Goal: Information Seeking & Learning: Find specific fact

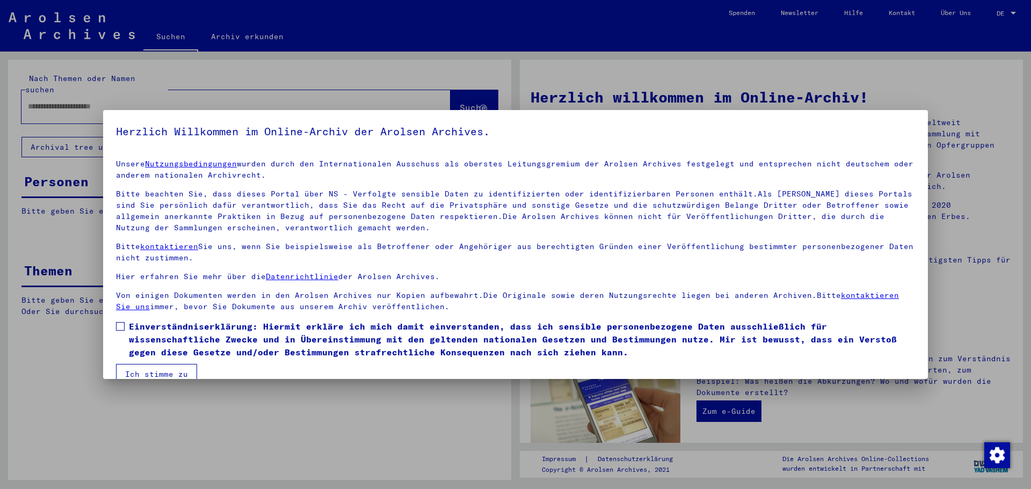
drag, startPoint x: 117, startPoint y: 327, endPoint x: 126, endPoint y: 340, distance: 15.1
click at [120, 331] on label "Einverständniserklärung: Hiermit erkläre ich mich damit einverstanden, dass ich…" at bounding box center [515, 339] width 799 height 39
click at [144, 372] on button "Ich stimme zu" at bounding box center [156, 374] width 81 height 20
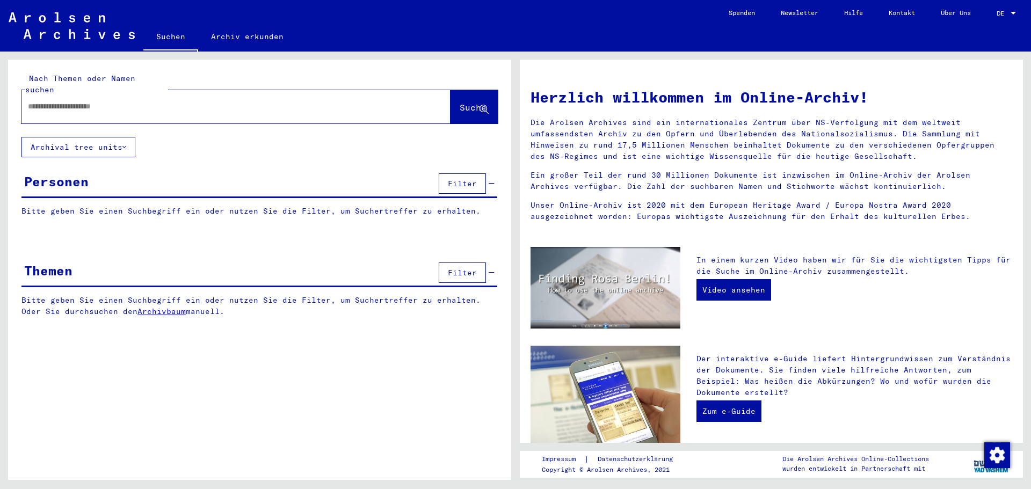
click at [60, 95] on div at bounding box center [219, 107] width 397 height 24
click at [60, 101] on input "text" at bounding box center [223, 106] width 391 height 11
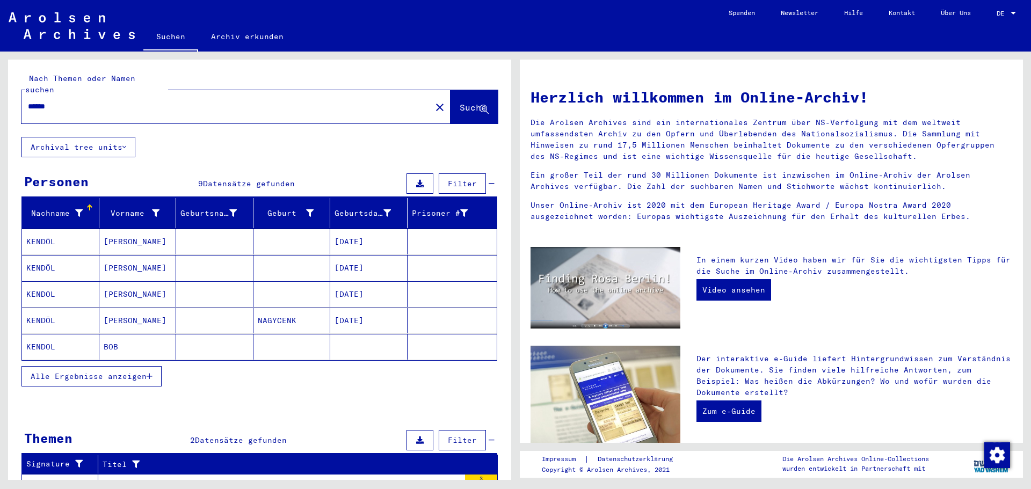
click at [106, 372] on span "Alle Ergebnisse anzeigen" at bounding box center [89, 377] width 116 height 10
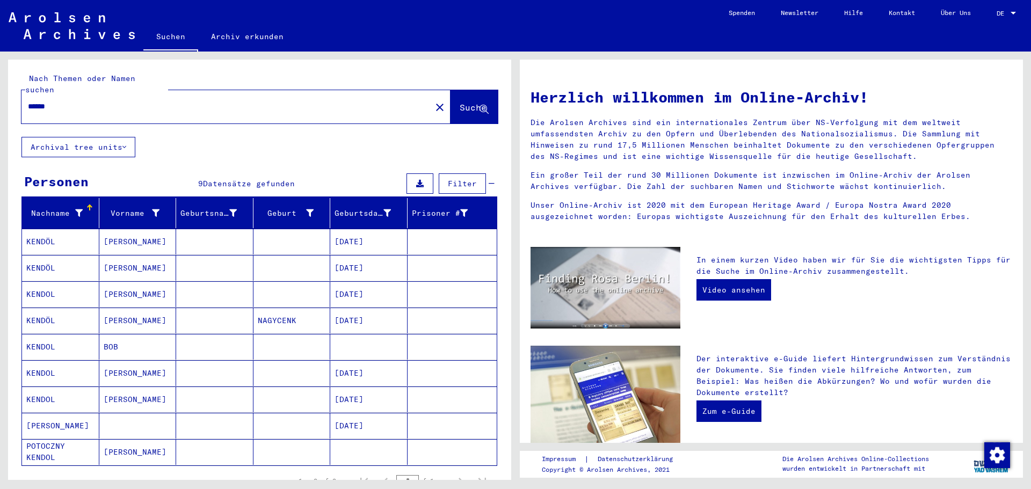
scroll to position [54, 0]
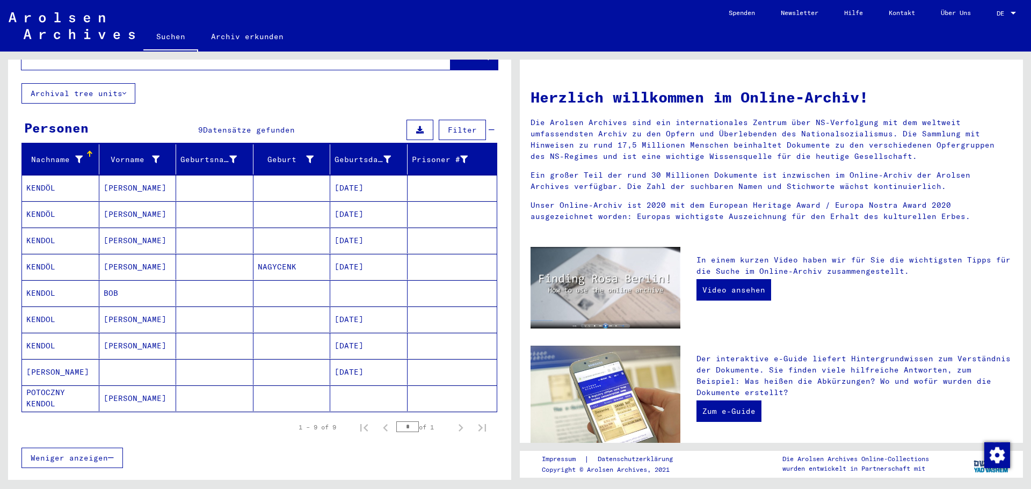
click at [62, 233] on mat-cell "KENDOL" at bounding box center [60, 241] width 77 height 26
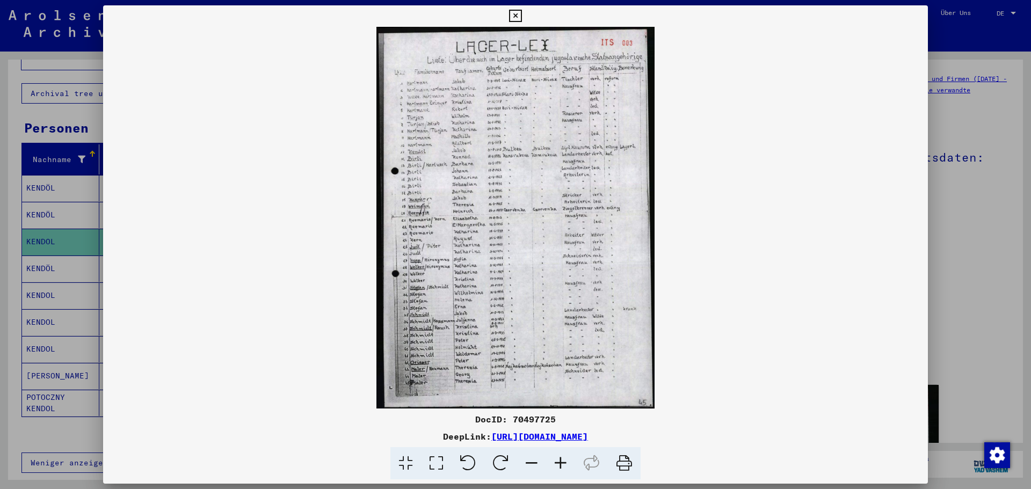
click at [564, 460] on icon at bounding box center [560, 464] width 29 height 33
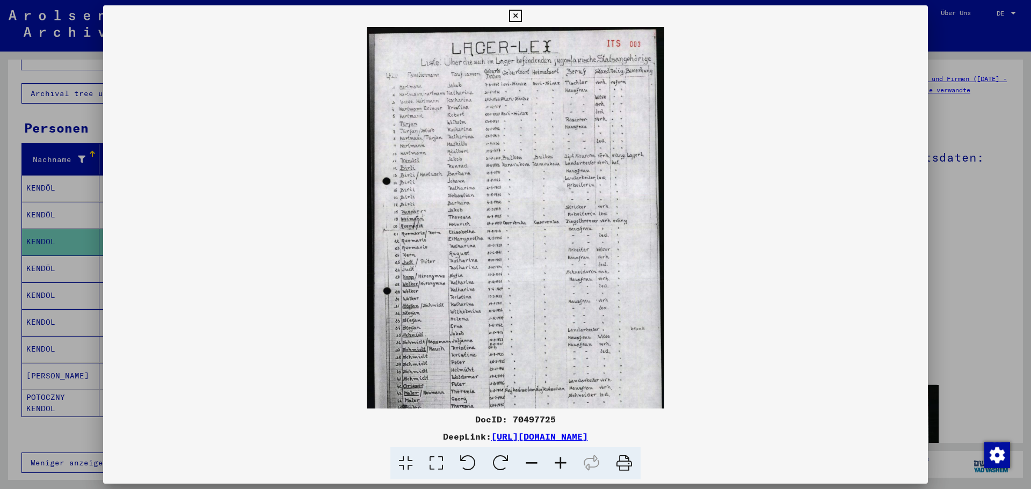
click at [564, 460] on icon at bounding box center [560, 464] width 29 height 33
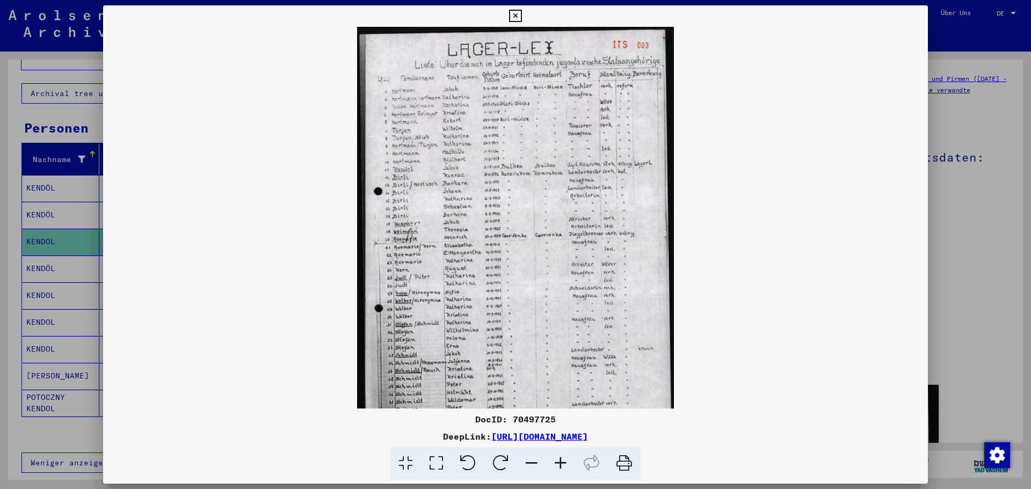
click at [564, 460] on icon at bounding box center [560, 464] width 29 height 33
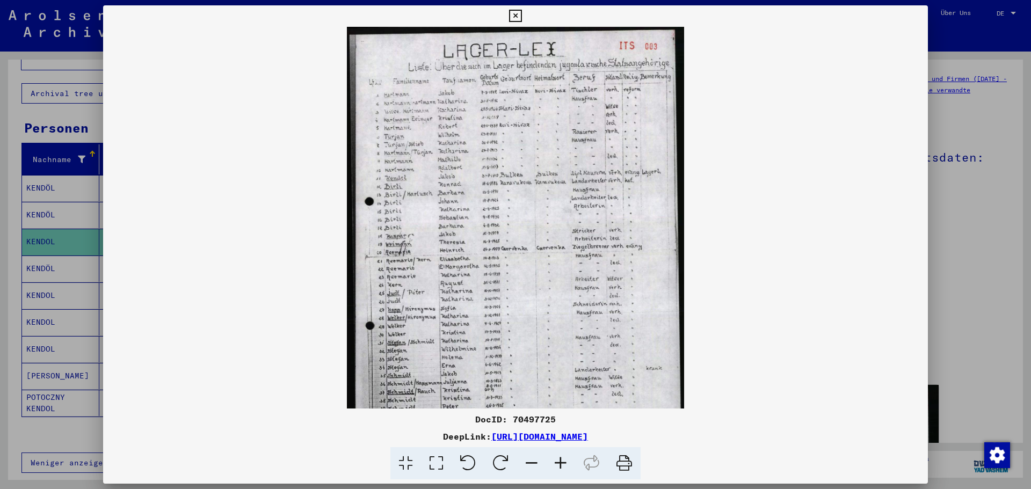
click at [564, 460] on icon at bounding box center [560, 464] width 29 height 33
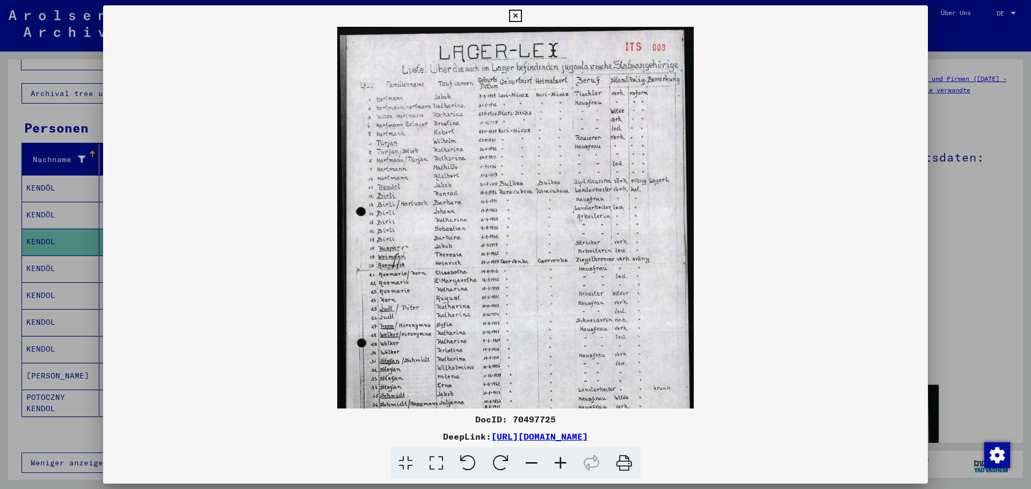
click at [564, 460] on icon at bounding box center [560, 464] width 29 height 33
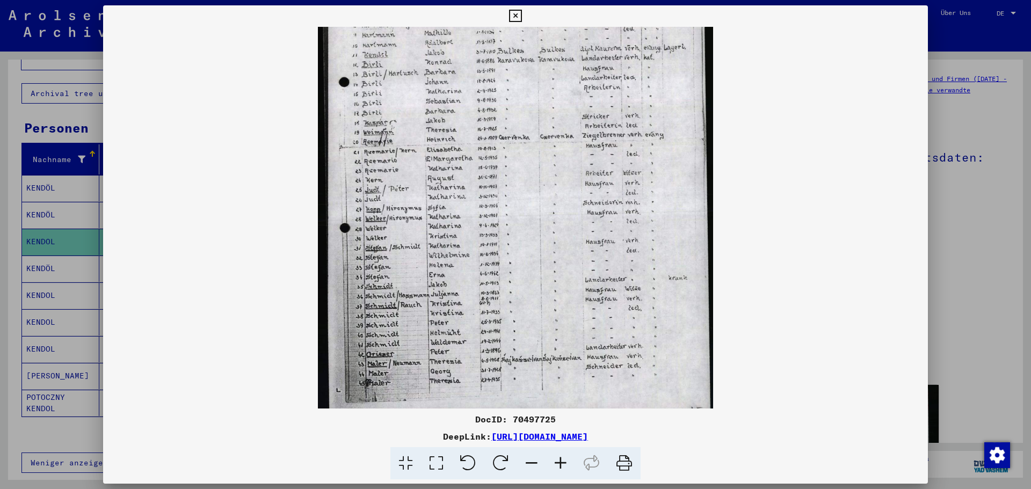
scroll to position [161, 0]
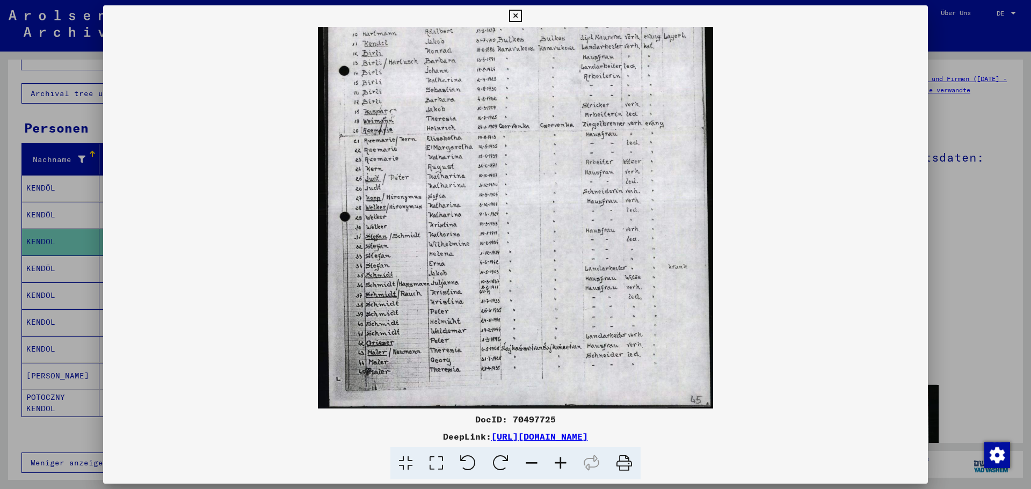
drag, startPoint x: 502, startPoint y: 356, endPoint x: 468, endPoint y: 168, distance: 191.0
click at [468, 168] on img at bounding box center [516, 137] width 396 height 543
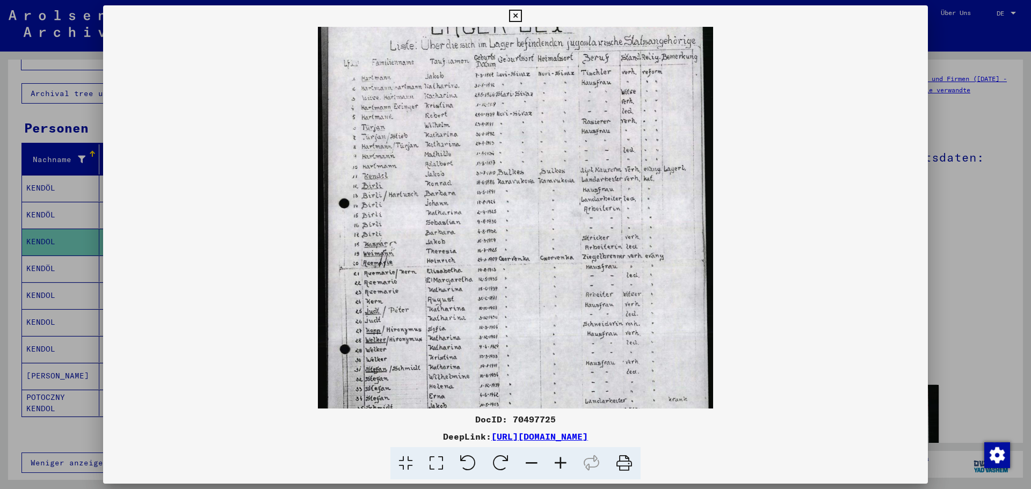
scroll to position [20, 0]
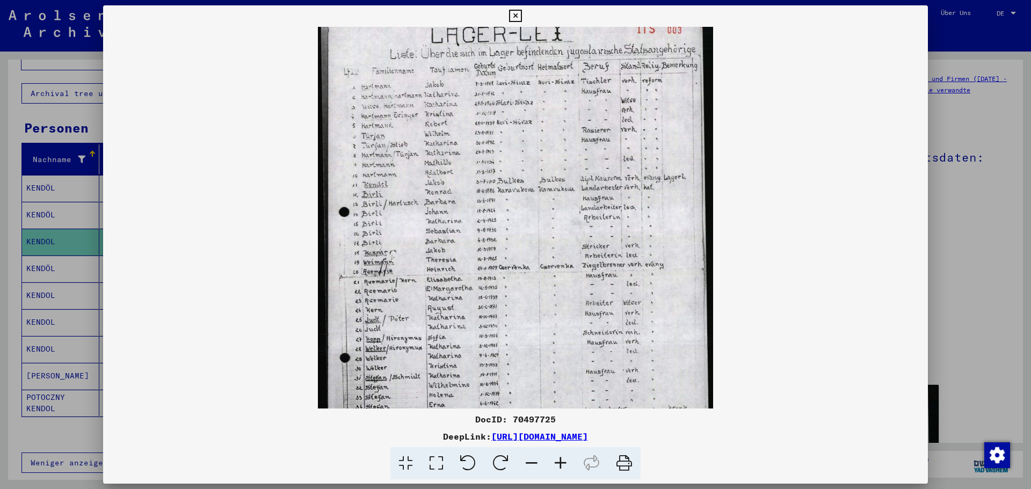
drag, startPoint x: 511, startPoint y: 242, endPoint x: 492, endPoint y: 383, distance: 142.7
click at [492, 383] on img at bounding box center [516, 278] width 396 height 543
click at [564, 464] on icon at bounding box center [560, 464] width 29 height 33
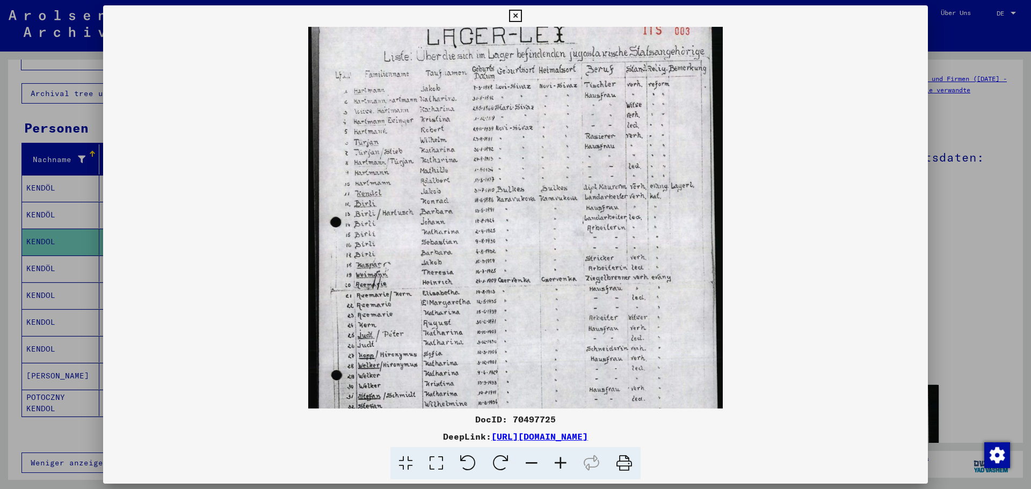
click at [561, 464] on icon at bounding box center [560, 464] width 29 height 33
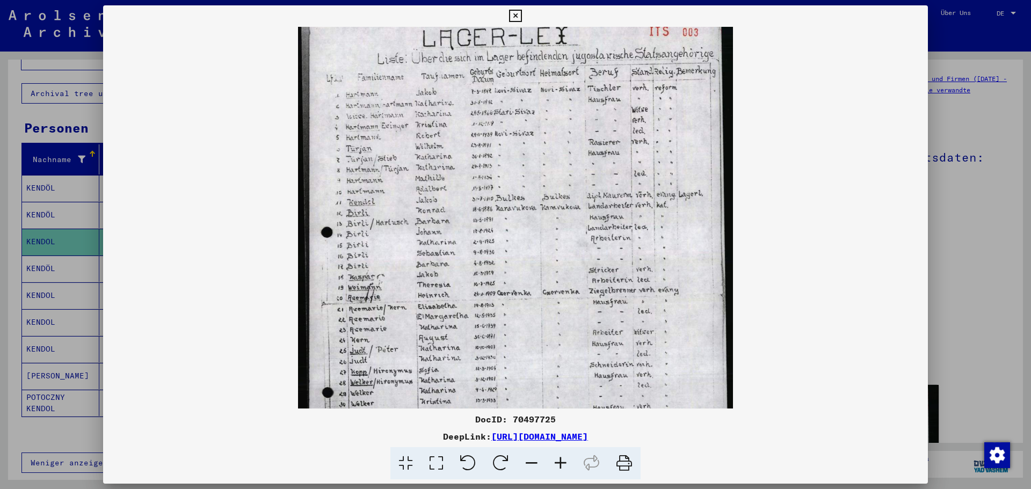
click at [561, 464] on icon at bounding box center [560, 464] width 29 height 33
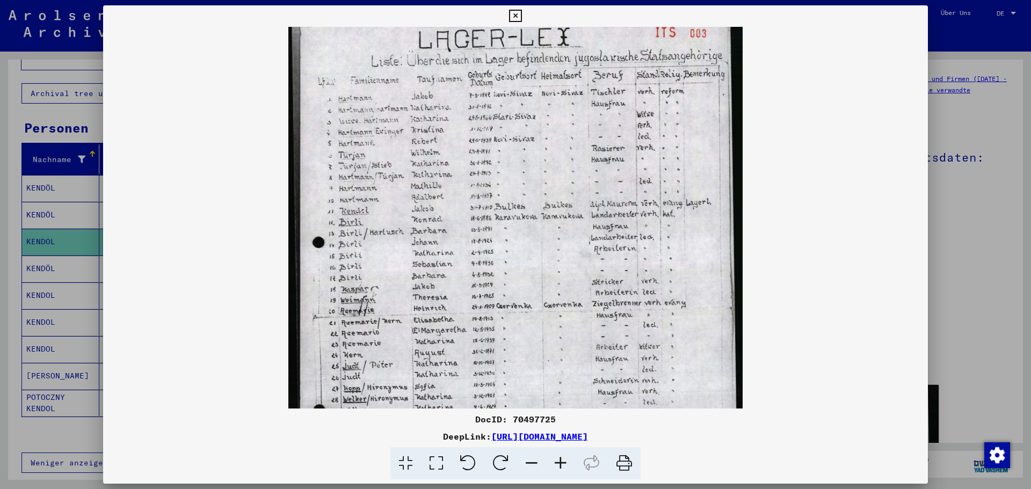
click at [561, 464] on icon at bounding box center [560, 464] width 29 height 33
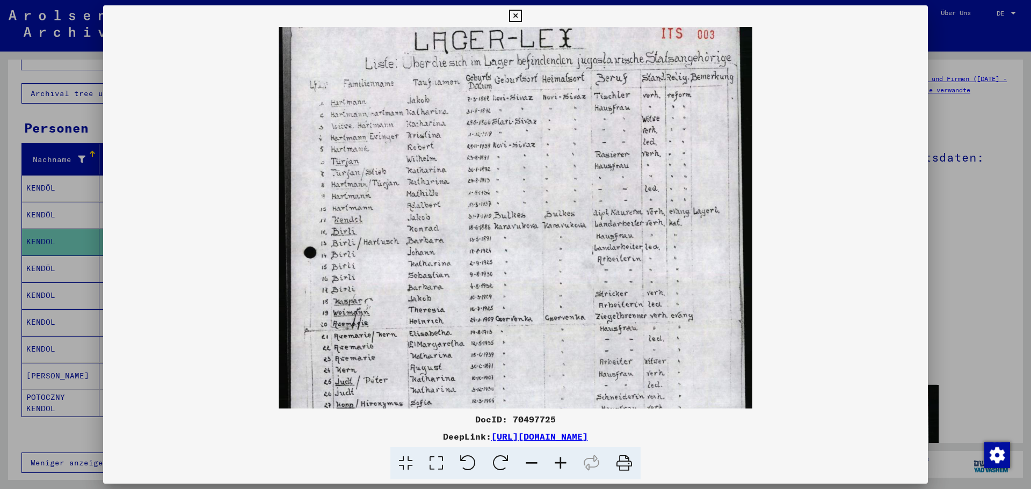
click at [561, 464] on icon at bounding box center [560, 464] width 29 height 33
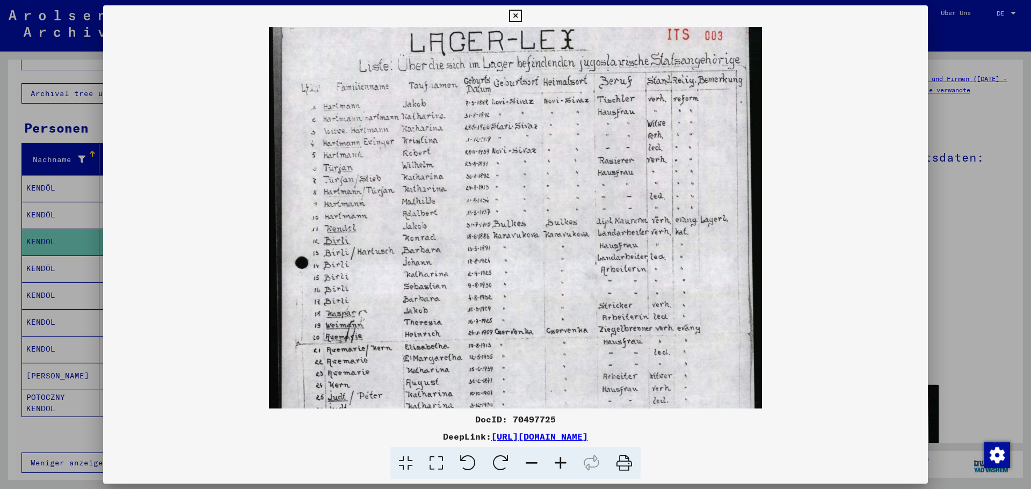
click at [561, 464] on icon at bounding box center [560, 464] width 29 height 33
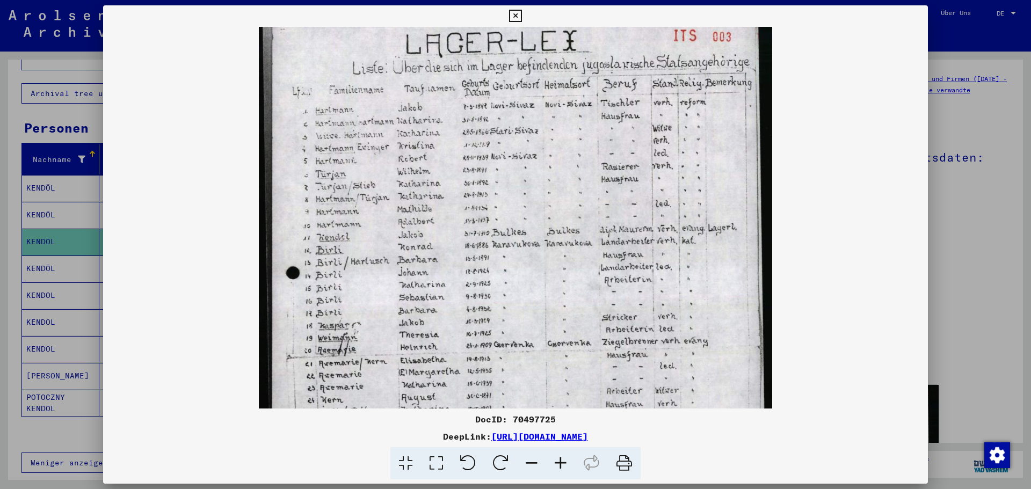
click at [561, 464] on icon at bounding box center [560, 464] width 29 height 33
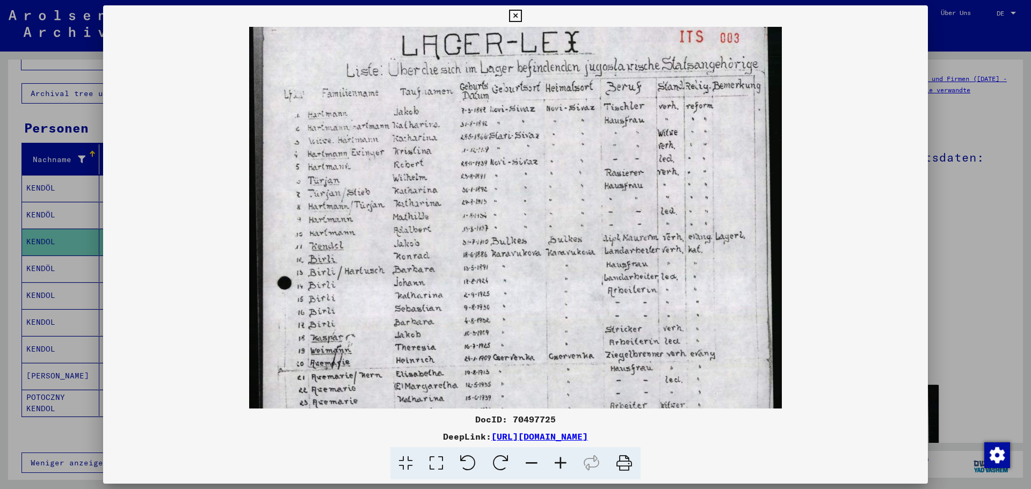
click at [518, 15] on icon at bounding box center [515, 16] width 12 height 13
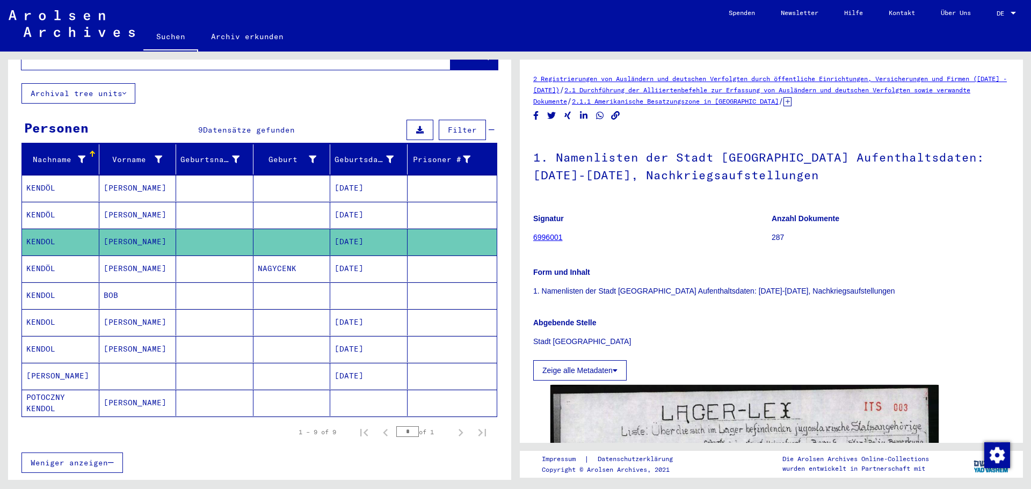
click at [89, 458] on span "Weniger anzeigen" at bounding box center [69, 463] width 77 height 10
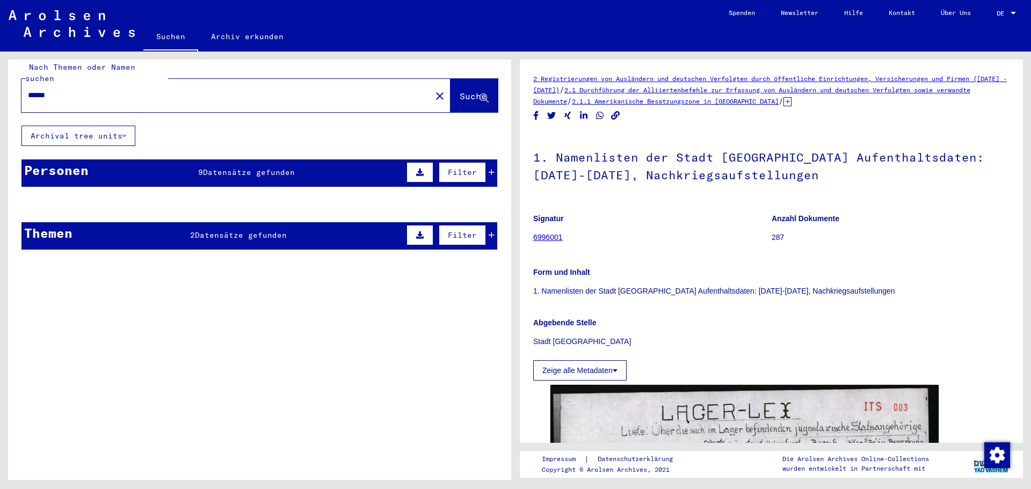
scroll to position [0, 0]
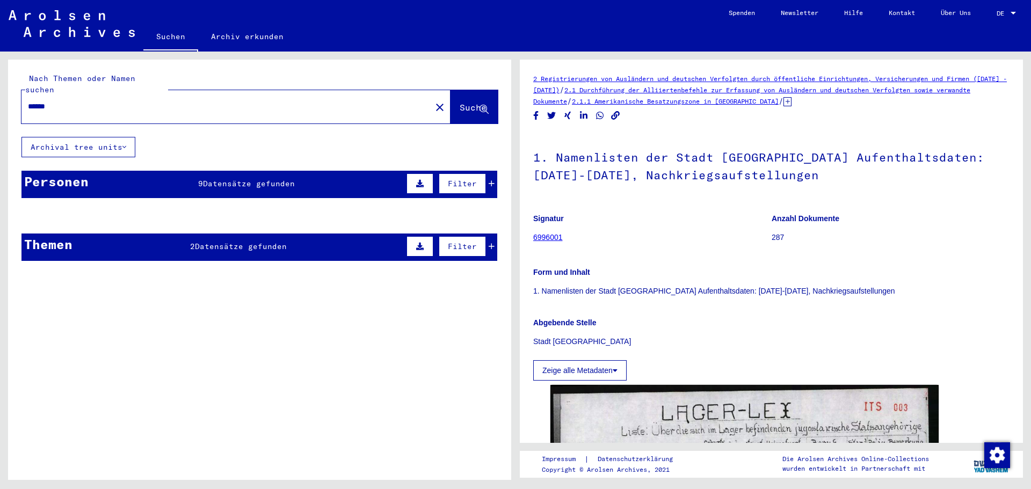
drag, startPoint x: 74, startPoint y: 92, endPoint x: 21, endPoint y: 94, distance: 53.2
click at [21, 94] on div "Nach Themen oder Namen suchen ****** close Suche" at bounding box center [259, 98] width 503 height 77
type input "**********"
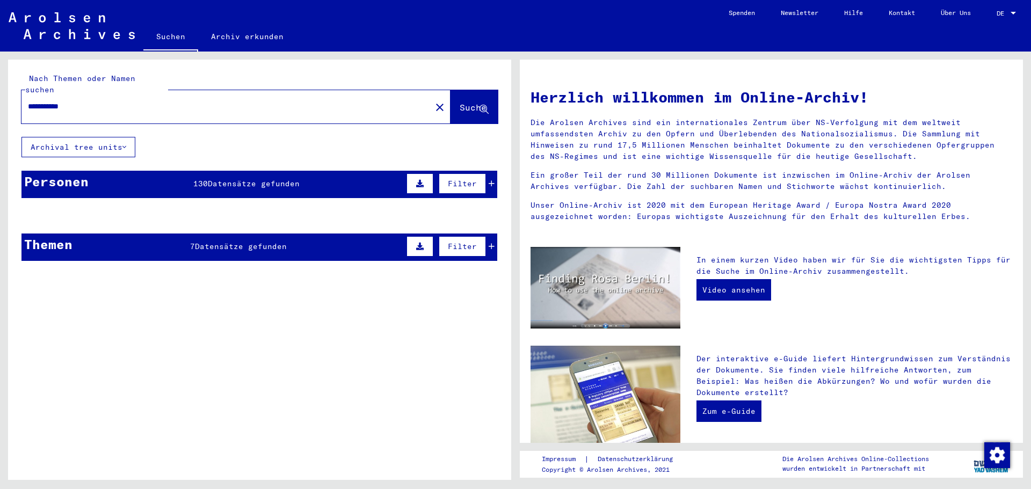
click at [95, 175] on div "Personen 130 Datensätze gefunden Filter" at bounding box center [259, 184] width 476 height 27
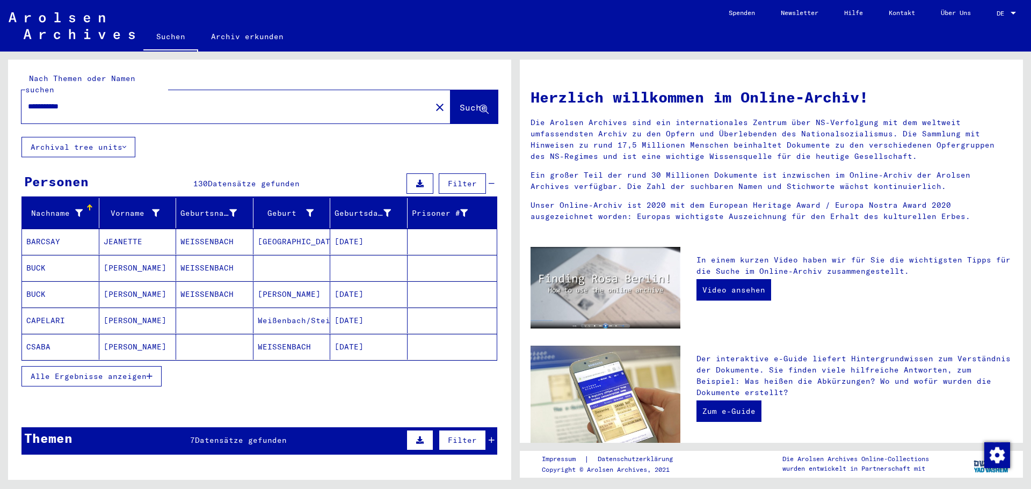
click at [95, 372] on span "Alle Ergebnisse anzeigen" at bounding box center [89, 377] width 116 height 10
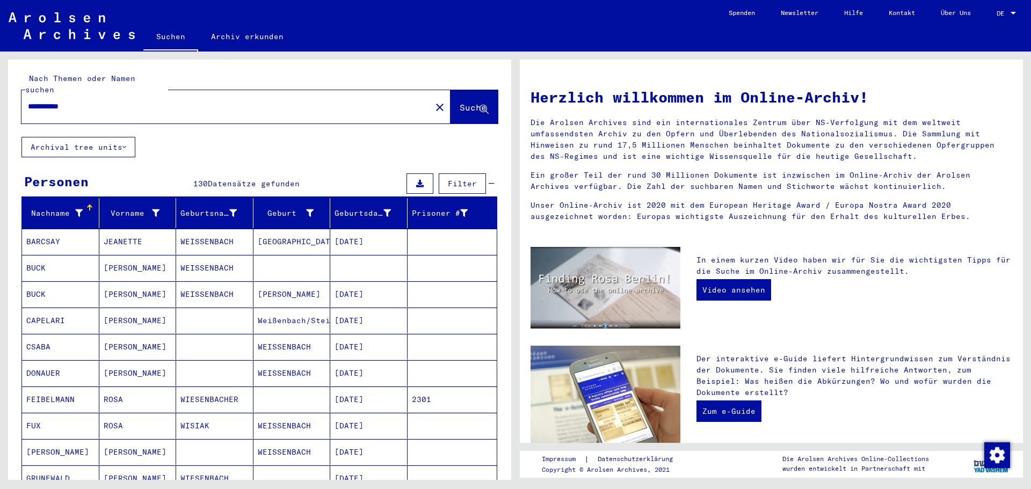
click at [75, 210] on icon at bounding box center [79, 214] width 8 height 8
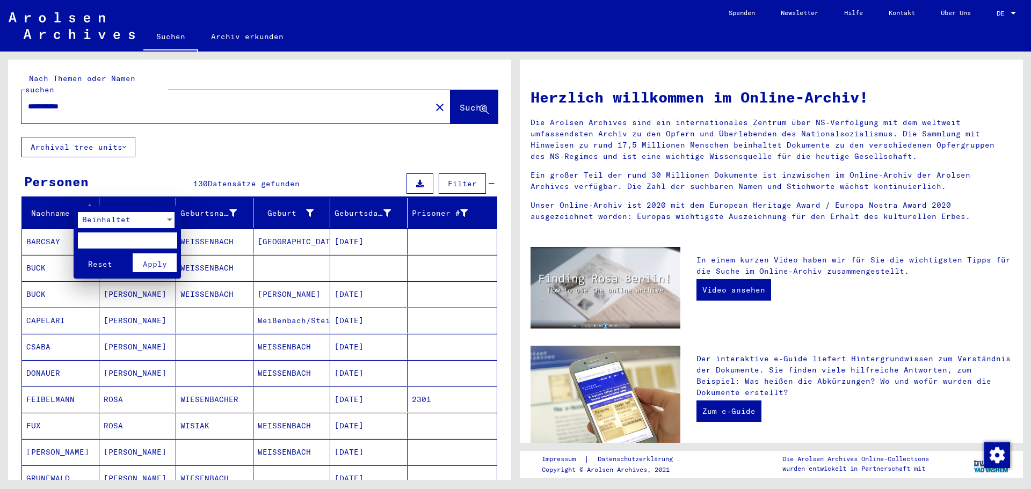
drag, startPoint x: 97, startPoint y: 242, endPoint x: 96, endPoint y: 247, distance: 5.4
click at [97, 243] on input "text" at bounding box center [127, 241] width 99 height 16
type input "**********"
click at [164, 259] on span "Apply" at bounding box center [155, 264] width 24 height 10
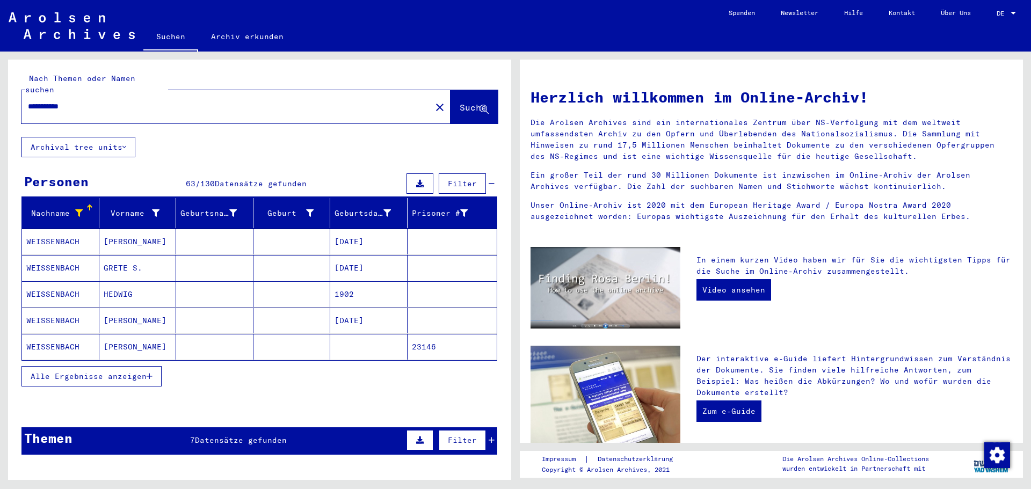
click at [56, 229] on mat-cell "WEISSENBACH" at bounding box center [60, 242] width 77 height 26
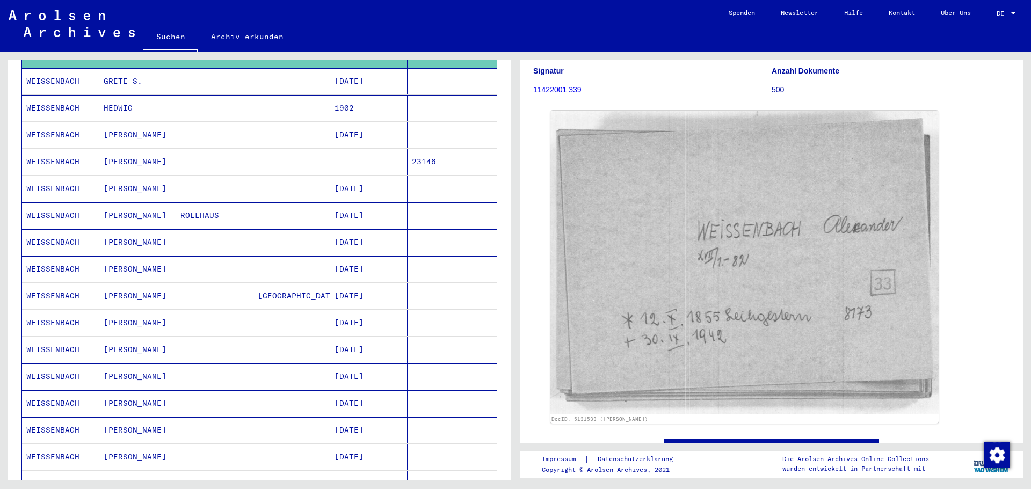
scroll to position [215, 0]
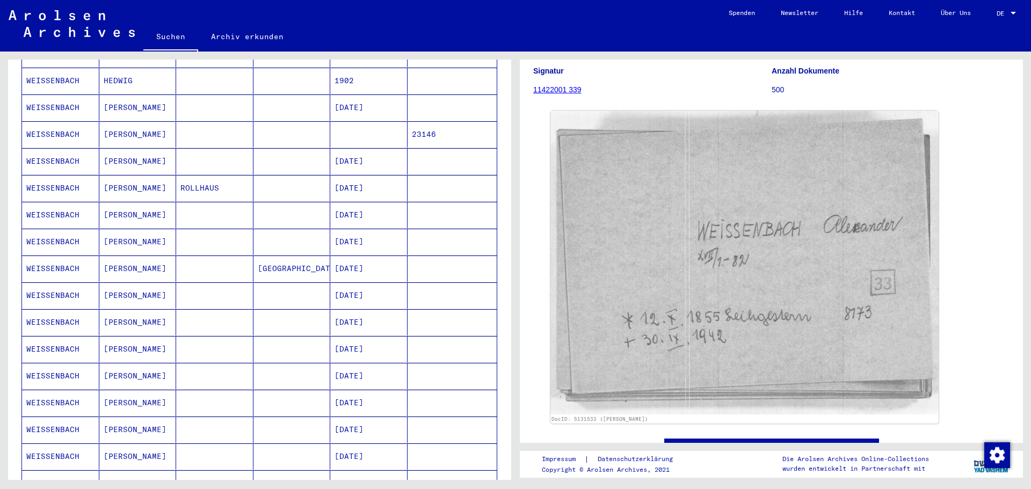
click at [46, 336] on mat-cell "WEISSENBACH" at bounding box center [60, 349] width 77 height 26
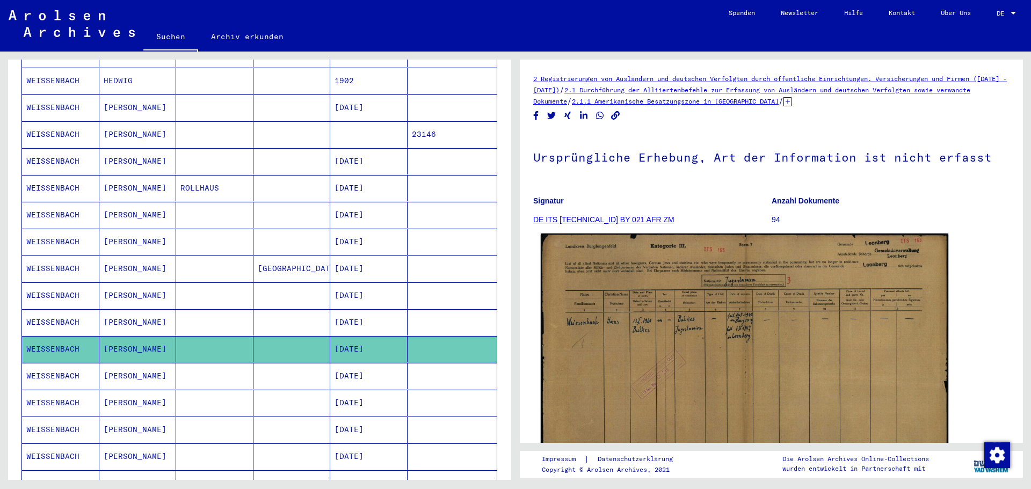
click at [664, 364] on img at bounding box center [745, 376] width 408 height 285
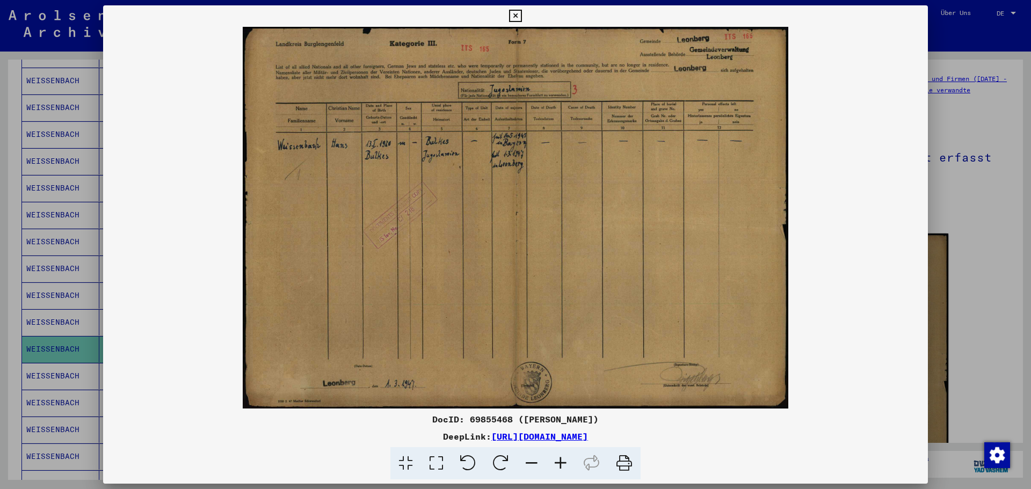
click at [664, 364] on img at bounding box center [515, 218] width 825 height 382
click at [559, 463] on icon at bounding box center [560, 464] width 29 height 33
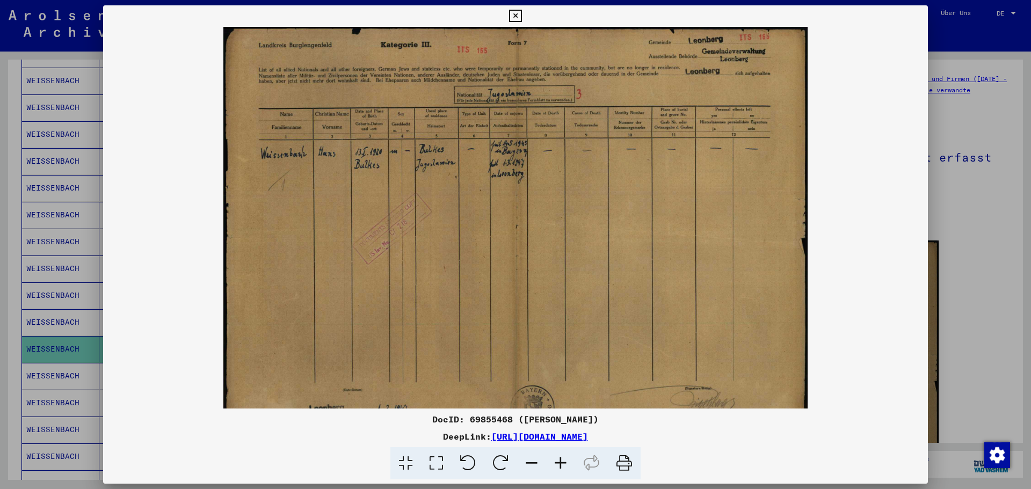
click at [559, 463] on icon at bounding box center [560, 464] width 29 height 33
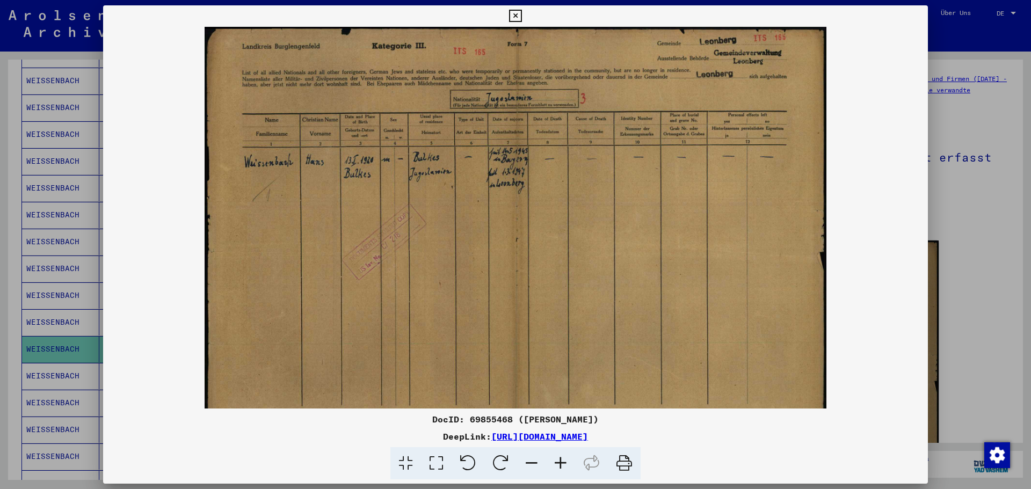
click at [559, 463] on icon at bounding box center [560, 464] width 29 height 33
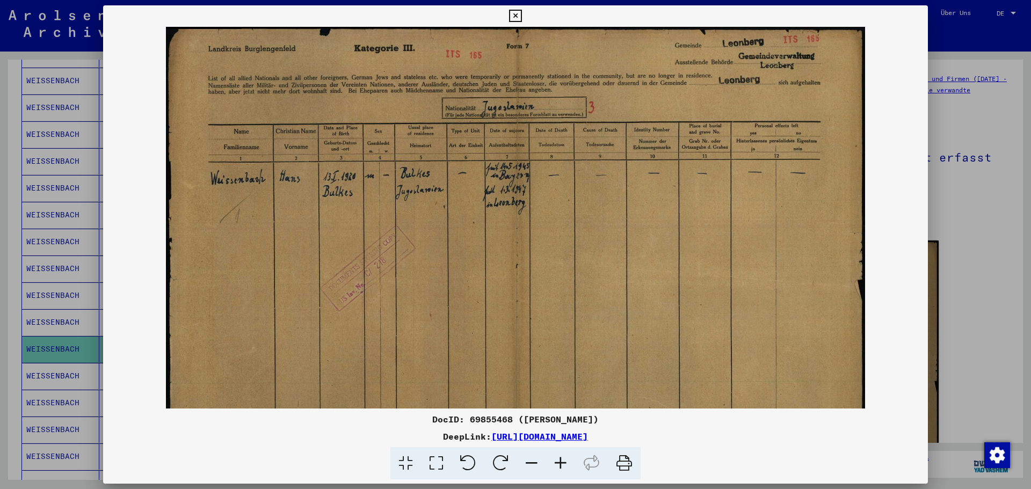
click at [559, 463] on icon at bounding box center [560, 464] width 29 height 33
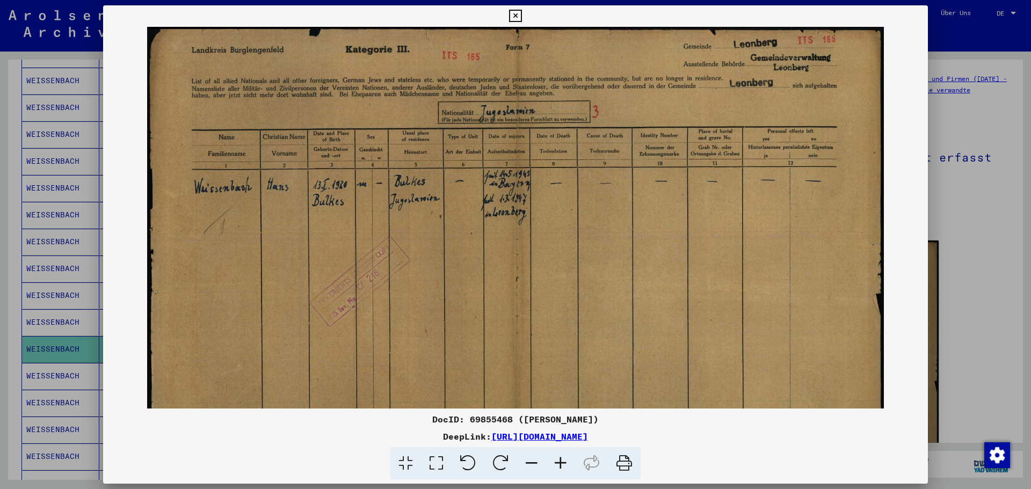
click at [559, 463] on icon at bounding box center [560, 464] width 29 height 33
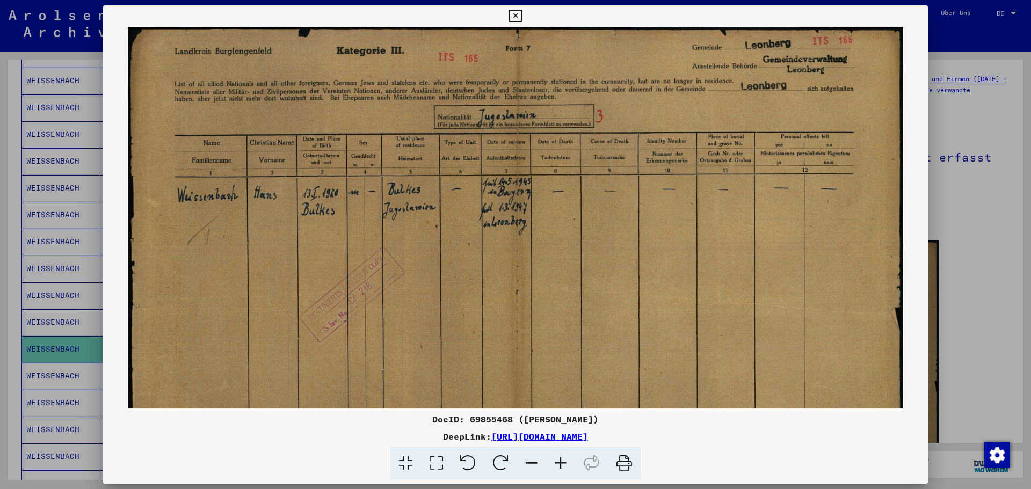
click at [559, 463] on icon at bounding box center [560, 464] width 29 height 33
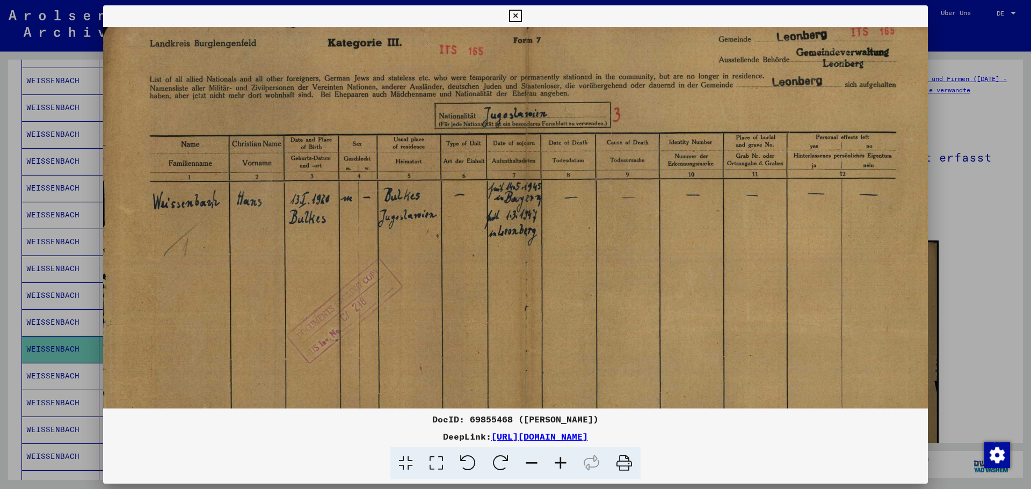
scroll to position [11, 6]
drag, startPoint x: 544, startPoint y: 342, endPoint x: 537, endPoint y: 331, distance: 12.5
click at [537, 331] on img at bounding box center [523, 314] width 853 height 597
click at [514, 12] on icon at bounding box center [515, 16] width 12 height 13
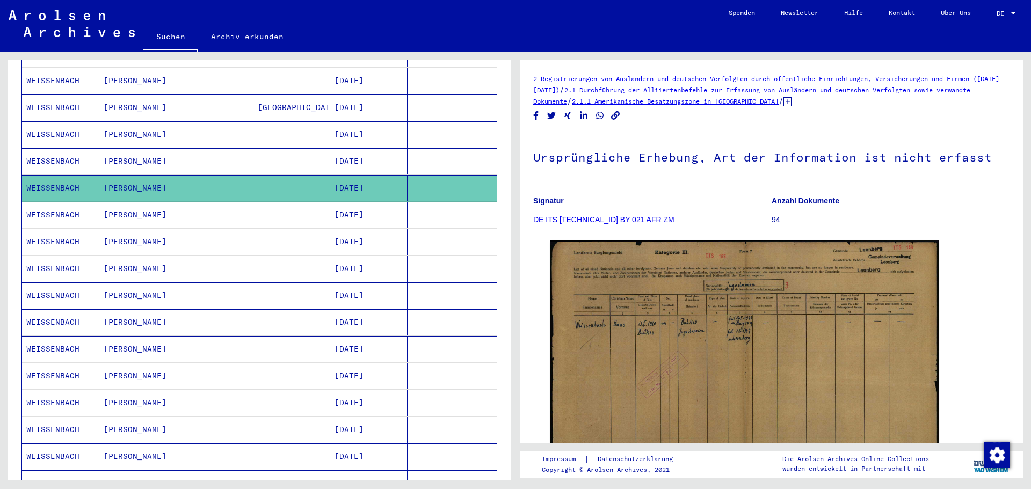
scroll to position [322, 0]
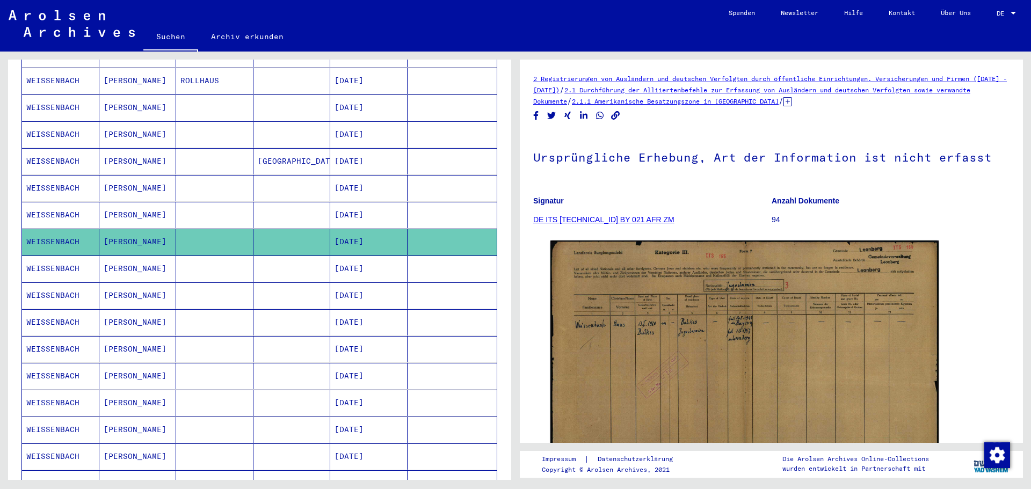
click at [66, 256] on mat-cell "WEISSENBACH" at bounding box center [60, 269] width 77 height 26
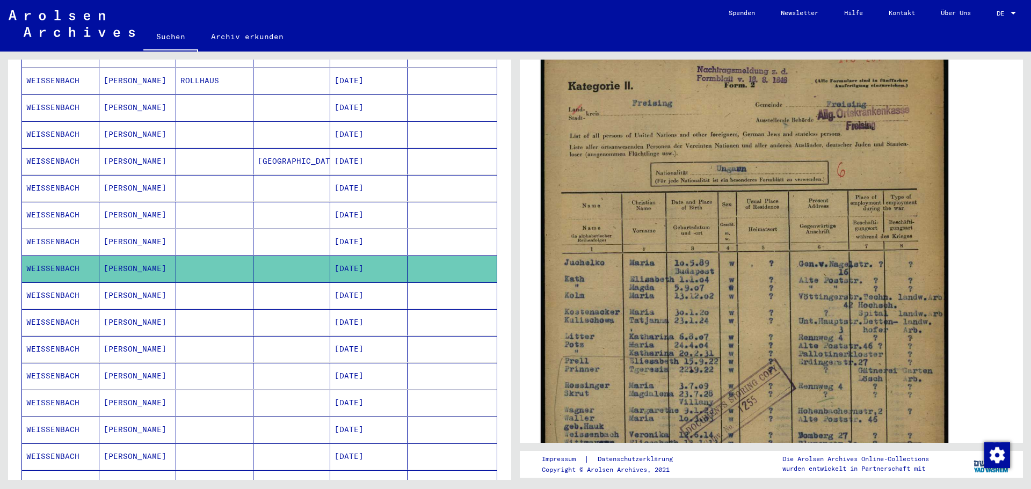
scroll to position [215, 0]
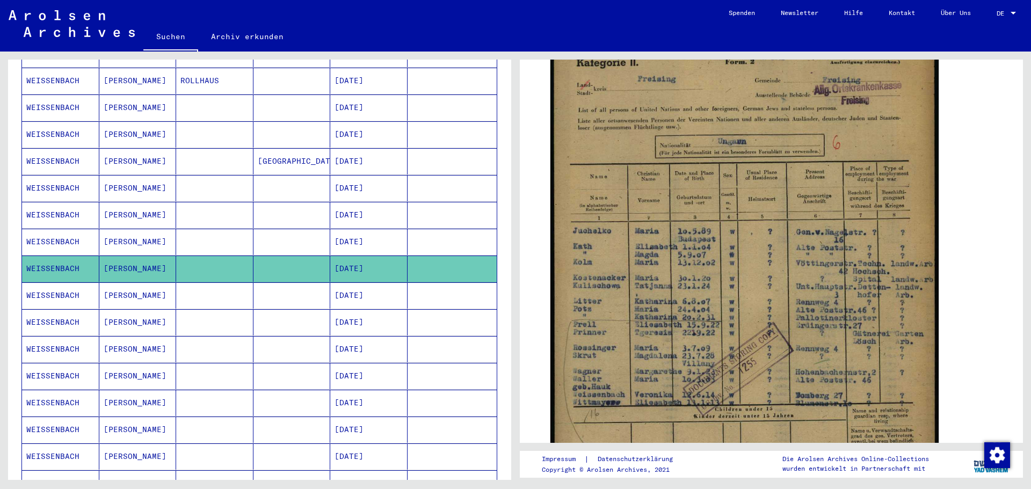
click at [52, 283] on mat-cell "WEISSENBACH" at bounding box center [60, 296] width 77 height 26
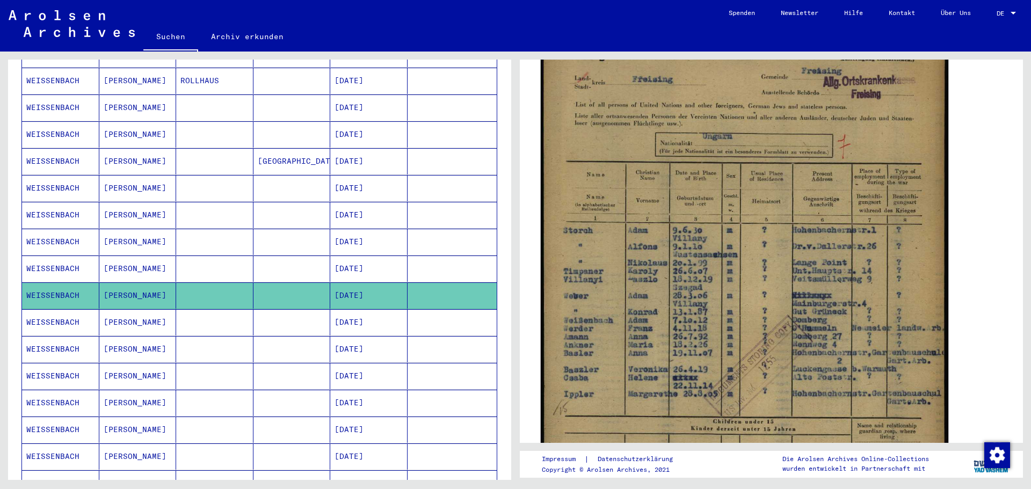
scroll to position [215, 0]
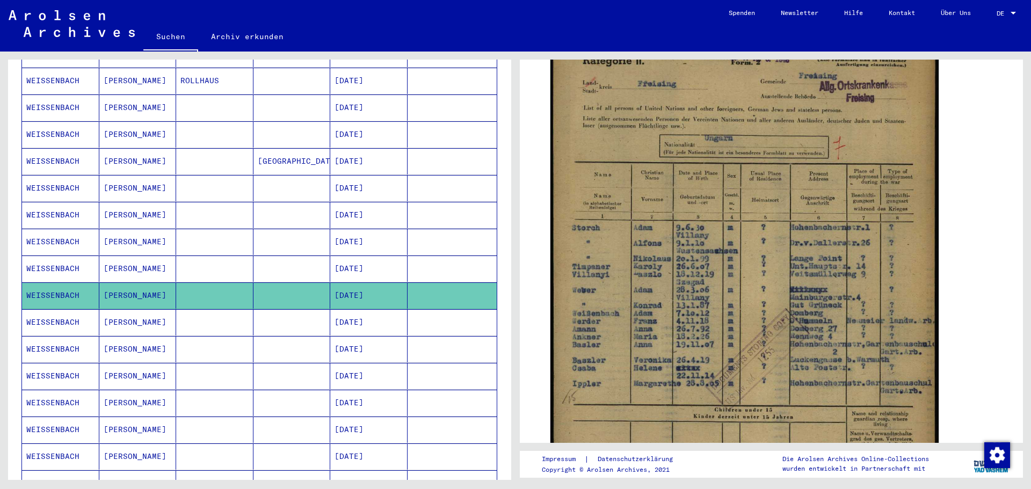
click at [57, 309] on mat-cell "WEISSENBACH" at bounding box center [60, 322] width 77 height 26
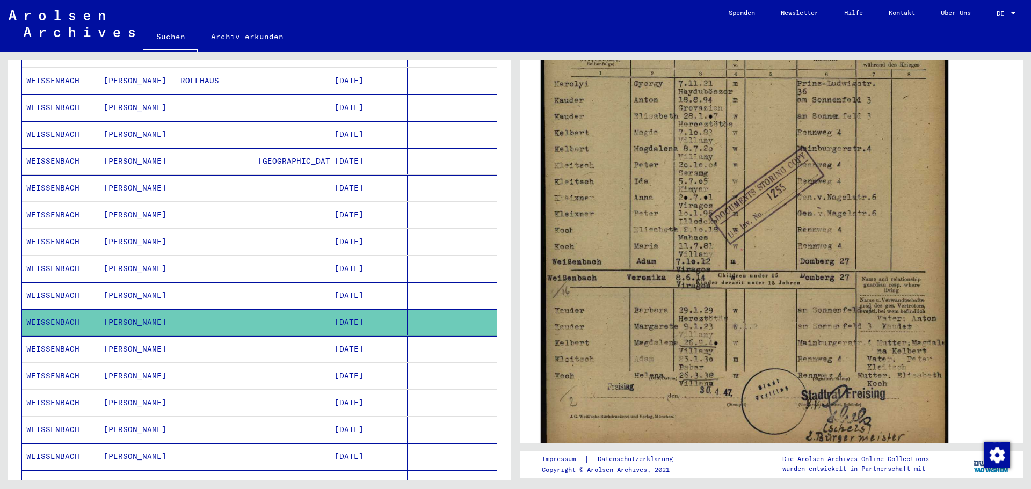
scroll to position [376, 0]
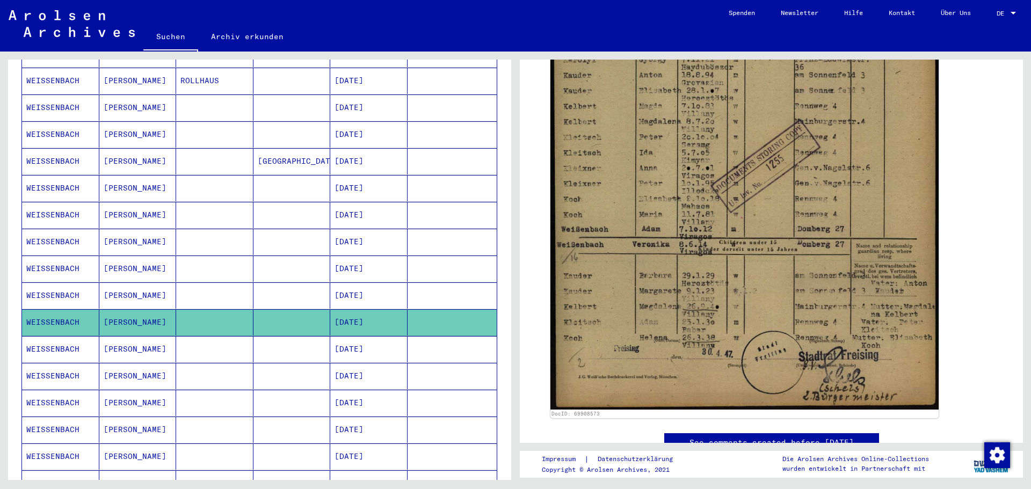
click at [61, 365] on mat-cell "WEISSENBACH" at bounding box center [60, 376] width 77 height 26
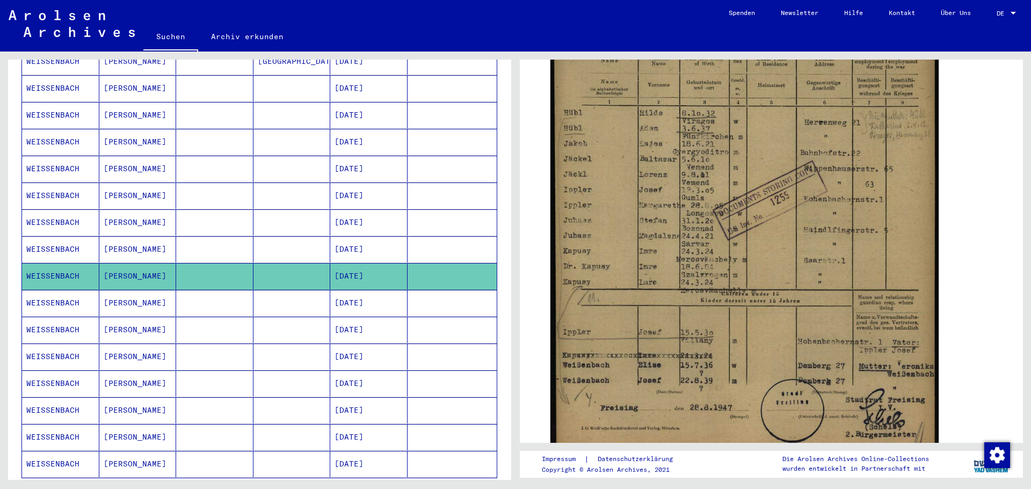
scroll to position [430, 0]
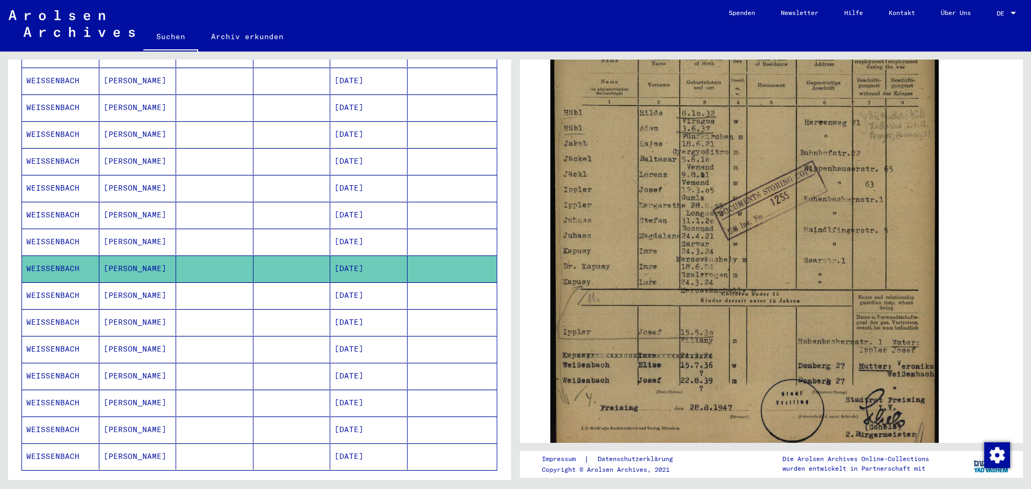
click at [45, 394] on mat-cell "WEISSENBACH" at bounding box center [60, 403] width 77 height 26
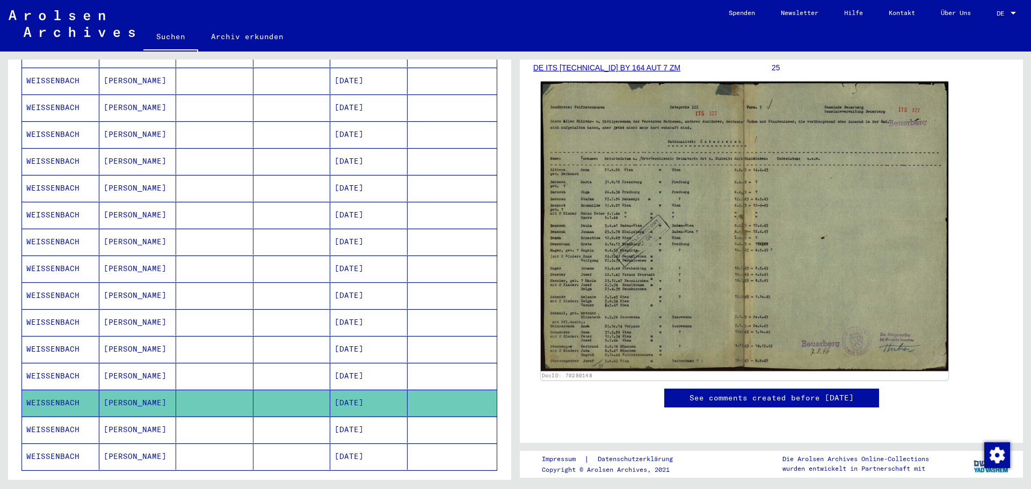
scroll to position [161, 0]
click at [684, 306] on img at bounding box center [745, 227] width 408 height 290
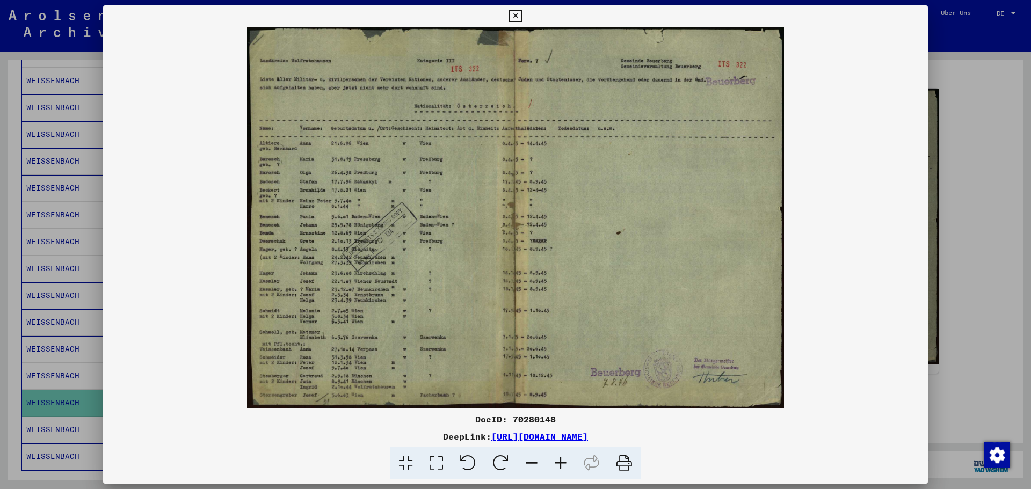
click at [518, 13] on icon at bounding box center [515, 16] width 12 height 13
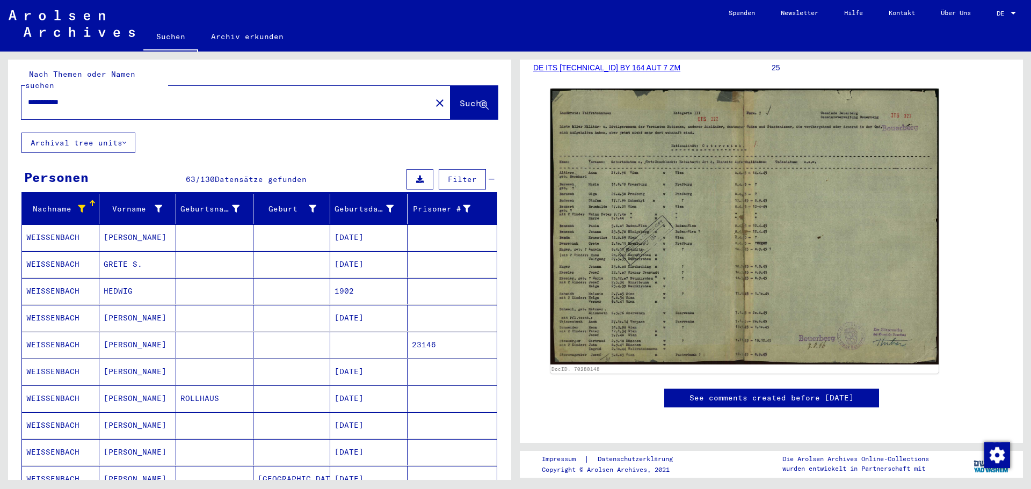
scroll to position [0, 0]
